Goal: Find specific page/section: Find specific page/section

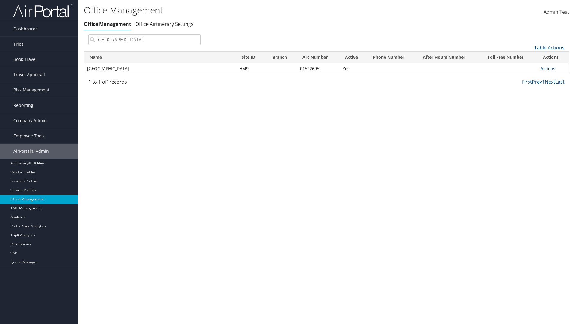
type input "[GEOGRAPHIC_DATA]"
click at [548, 68] on link "Actions" at bounding box center [548, 69] width 15 height 6
click at [0, 0] on link "View Travel Agents" at bounding box center [0, 0] width 0 height 0
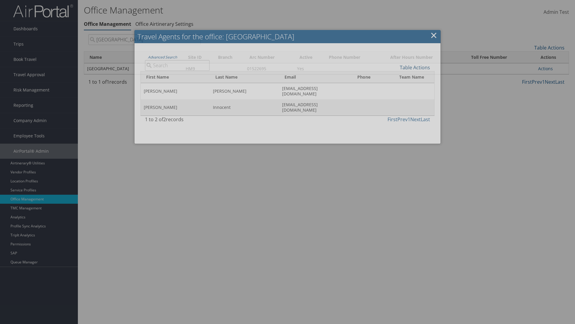
click at [415, 67] on link "Table Actions" at bounding box center [415, 67] width 30 height 7
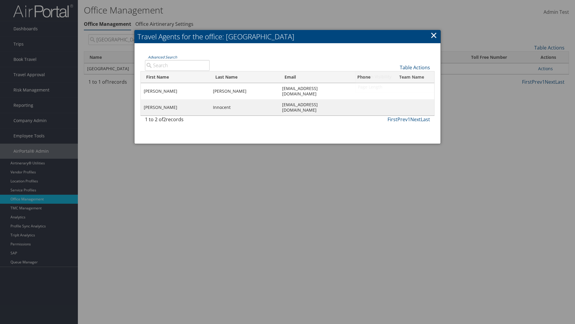
click at [395, 76] on link "Column Visibility" at bounding box center [395, 77] width 79 height 10
click at [395, 77] on link "First Name" at bounding box center [395, 77] width 79 height 10
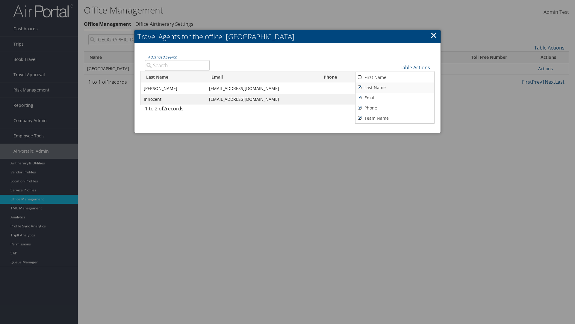
click at [395, 87] on link "Last Name" at bounding box center [395, 87] width 79 height 10
click at [395, 97] on link "Email" at bounding box center [395, 98] width 79 height 10
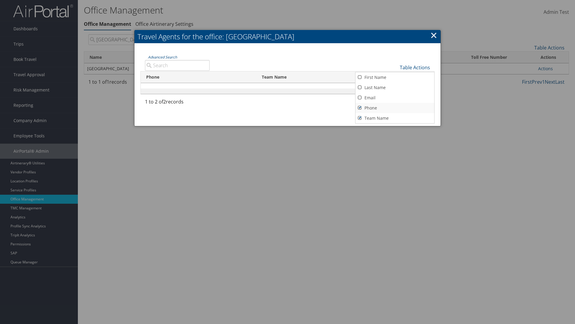
click at [395, 108] on link "Phone" at bounding box center [395, 108] width 79 height 10
click at [395, 118] on link "Team Name" at bounding box center [395, 118] width 79 height 10
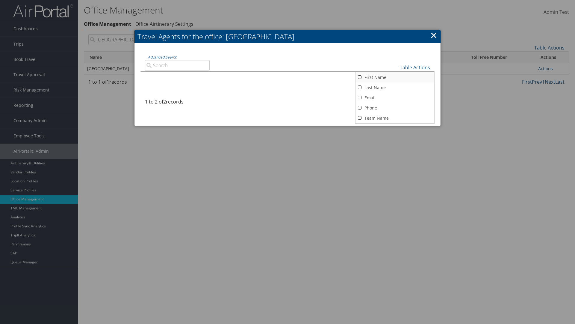
click at [395, 77] on link "First Name" at bounding box center [395, 77] width 79 height 10
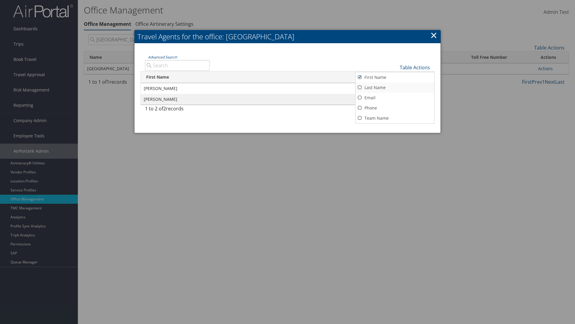
click at [395, 87] on link "Last Name" at bounding box center [395, 87] width 79 height 10
click at [395, 97] on link "Email" at bounding box center [395, 98] width 79 height 10
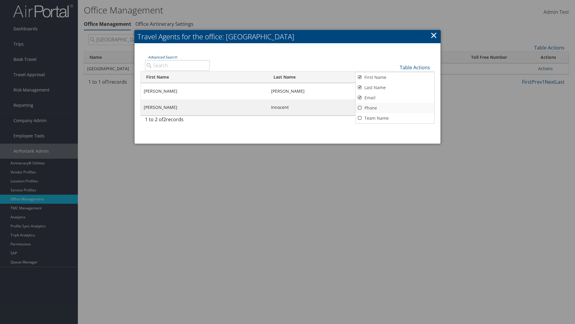
click at [395, 108] on link "Phone" at bounding box center [395, 108] width 79 height 10
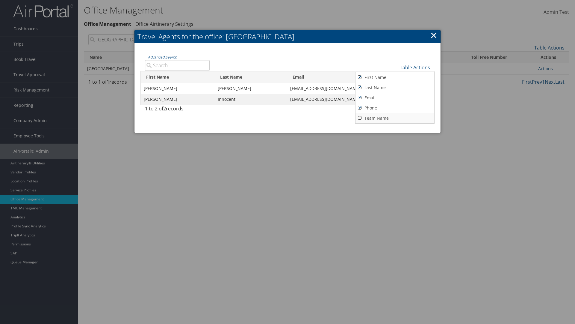
click at [395, 118] on link "Team Name" at bounding box center [395, 118] width 79 height 10
click at [415, 67] on link "Table Actions" at bounding box center [415, 67] width 30 height 7
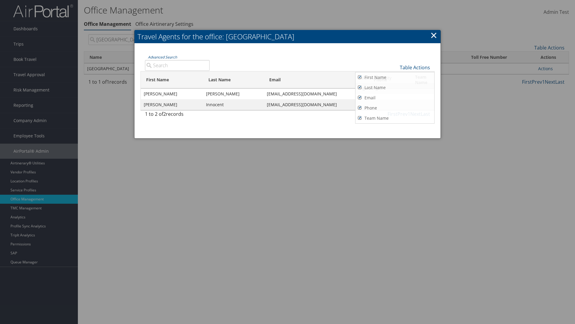
click at [395, 88] on link "Page Length" at bounding box center [395, 88] width 79 height 10
click at [395, 88] on link "25" at bounding box center [395, 88] width 79 height 10
